Goal: Task Accomplishment & Management: Use online tool/utility

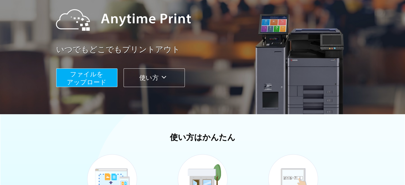
scroll to position [27, 0]
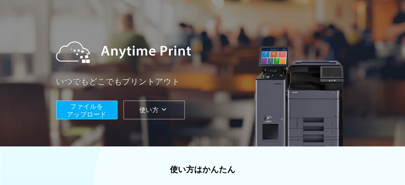
click at [81, 117] on span "ファイルを ​​アップロード" at bounding box center [87, 110] width 40 height 15
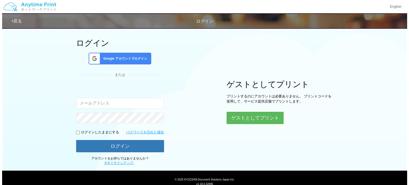
scroll to position [45, 0]
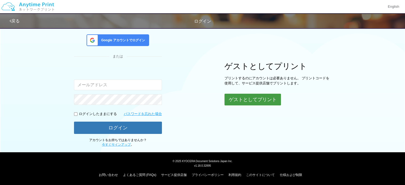
click at [276, 96] on button "ゲストとしてプリント" at bounding box center [252, 100] width 56 height 12
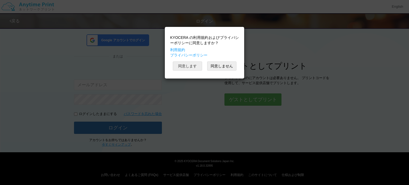
click at [191, 68] on button "同意します" at bounding box center [187, 65] width 29 height 9
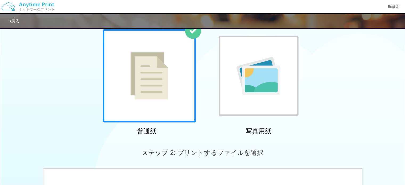
scroll to position [80, 0]
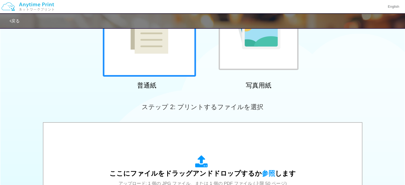
click at [191, 68] on div at bounding box center [149, 30] width 93 height 93
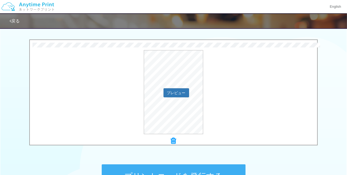
scroll to position [123, 0]
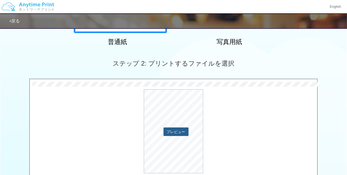
click at [183, 132] on button "プレビュー" at bounding box center [175, 131] width 25 height 9
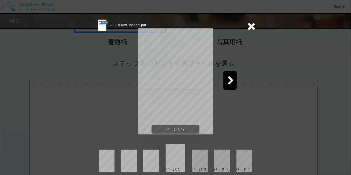
click at [228, 76] on icon at bounding box center [230, 80] width 7 height 9
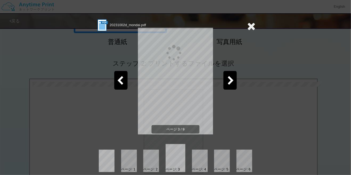
click at [228, 76] on icon at bounding box center [230, 80] width 7 height 9
click at [247, 26] on icon at bounding box center [251, 26] width 8 height 11
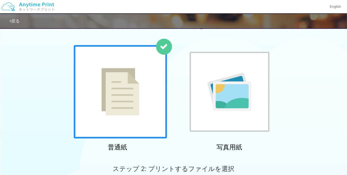
scroll to position [0, 0]
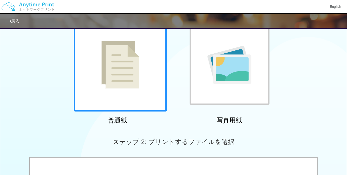
scroll to position [230, 0]
